Goal: Find contact information

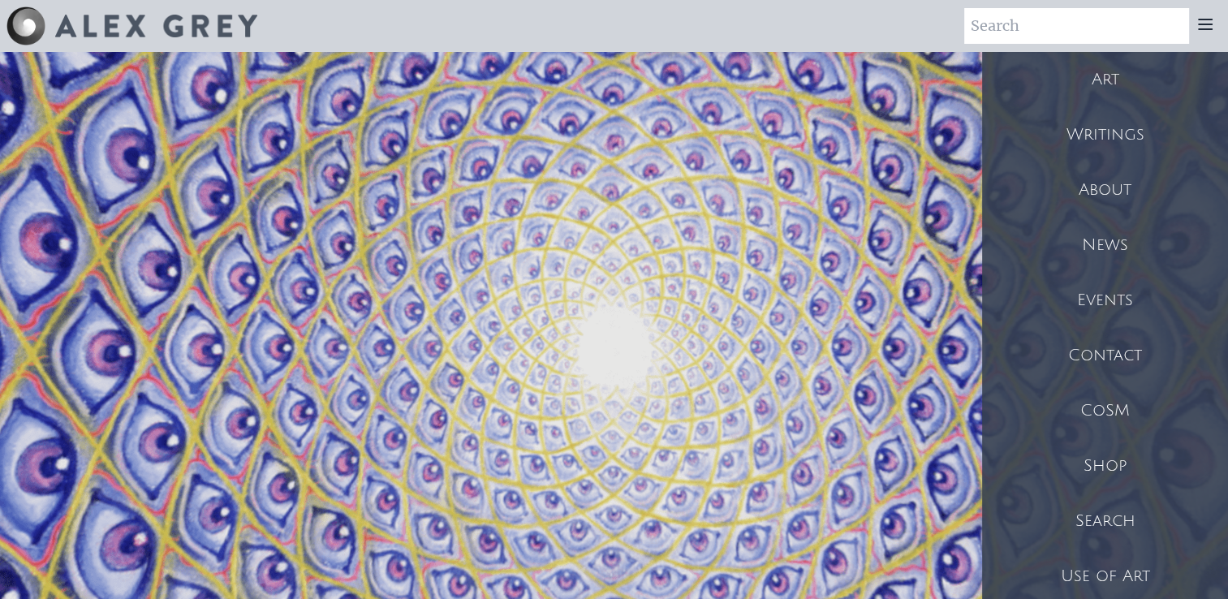
click at [1118, 343] on div "Contact" at bounding box center [1105, 355] width 246 height 55
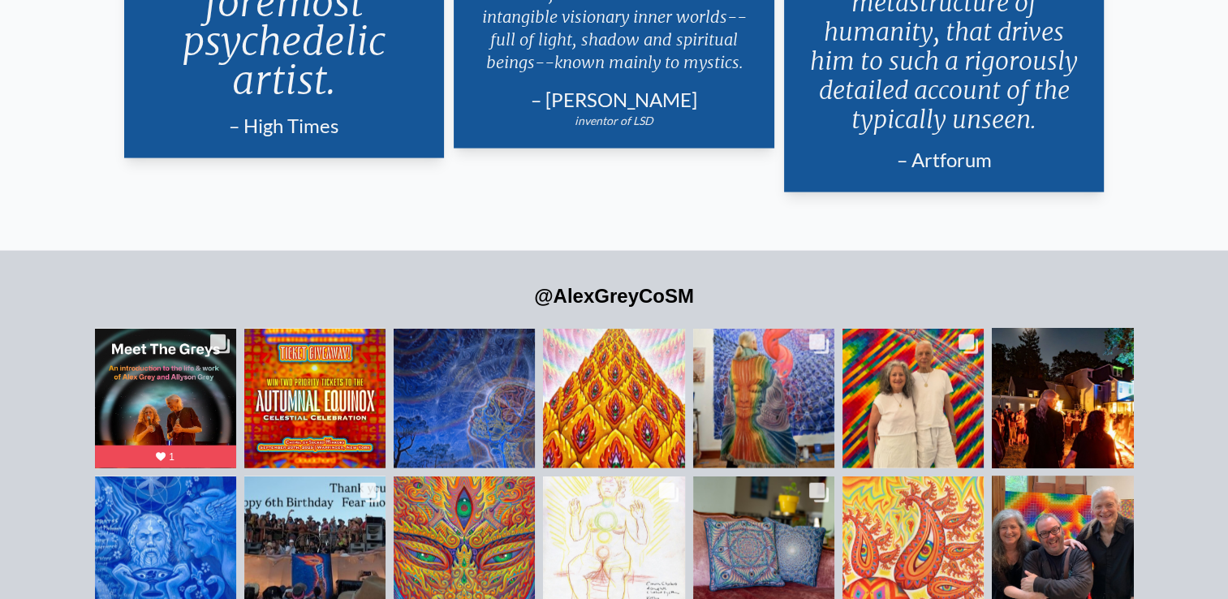
scroll to position [3690, 0]
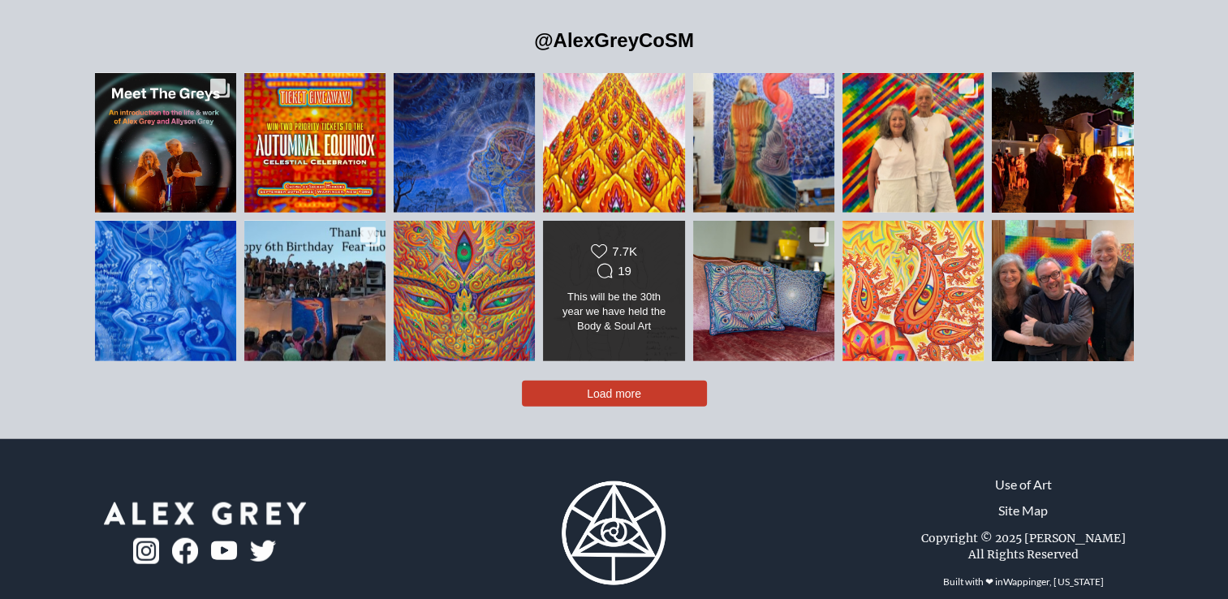
click at [588, 252] on div "Likes Count 7.7K Comments Count 19" at bounding box center [614, 262] width 114 height 39
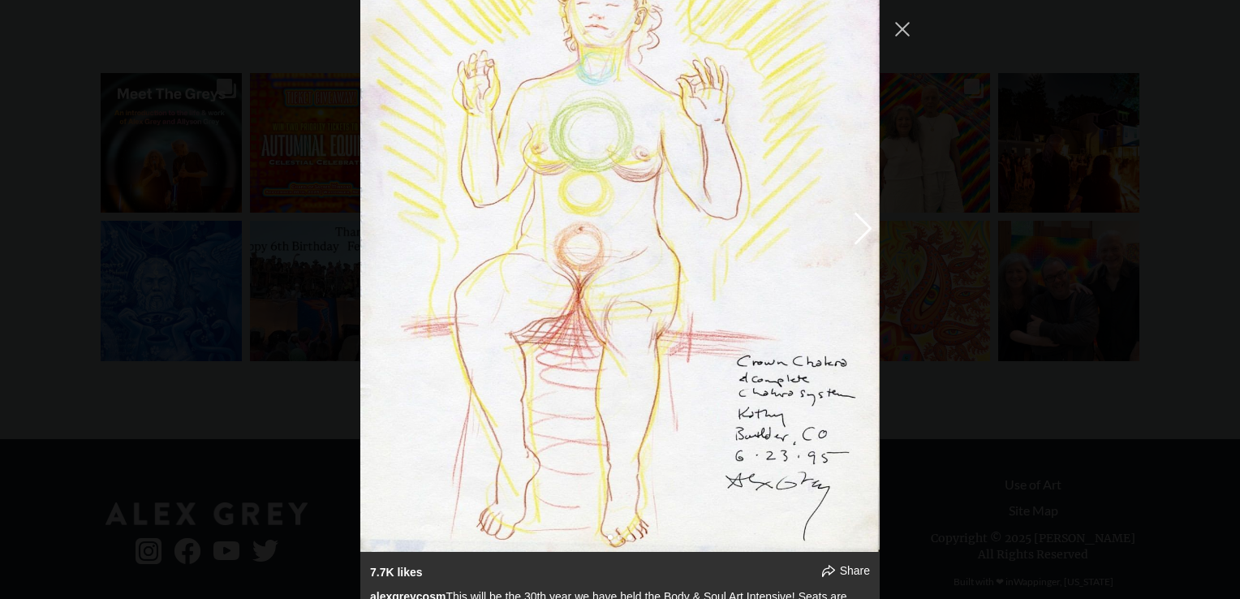
scroll to position [3081, 0]
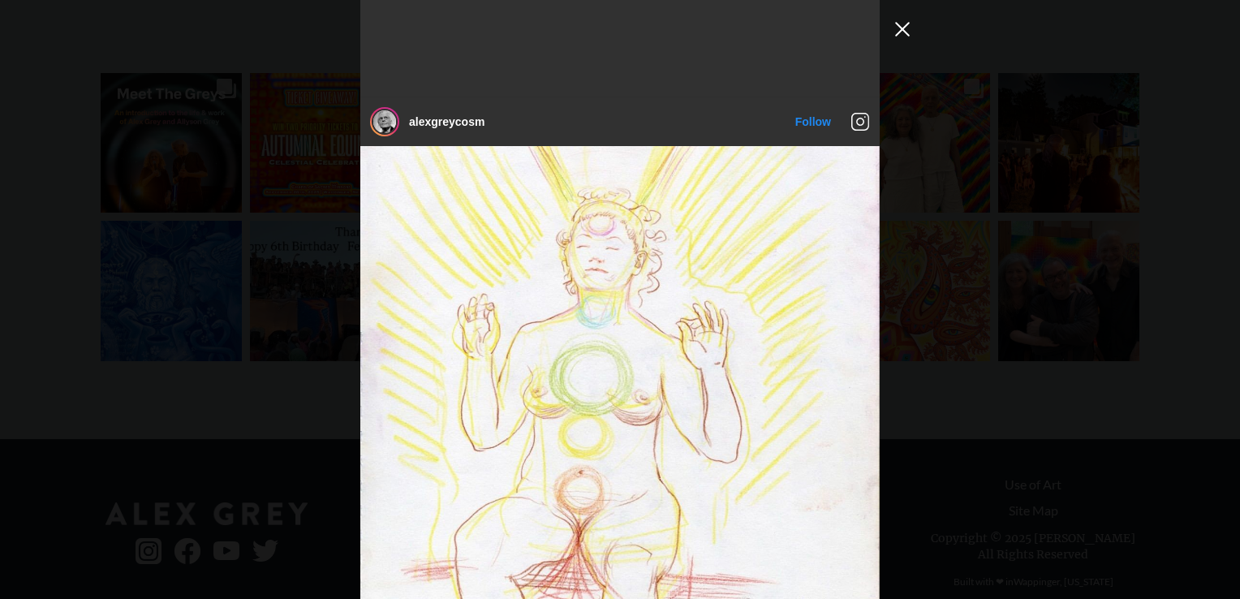
click at [903, 31] on button "Close Instagram Feed Popup" at bounding box center [903, 29] width 26 height 26
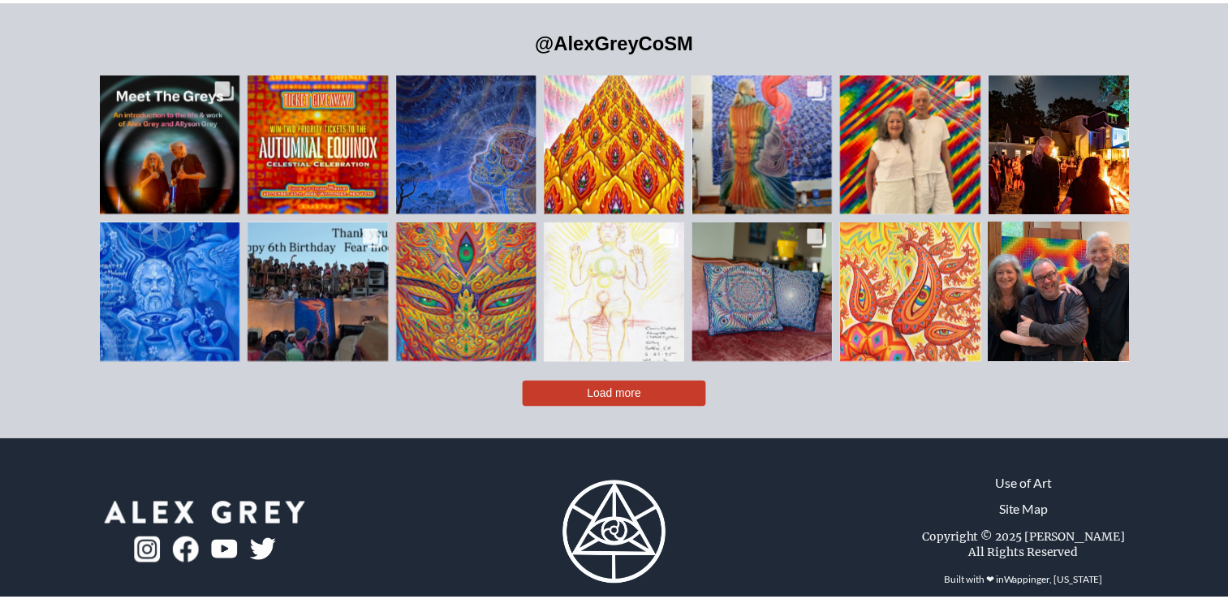
scroll to position [3690, 0]
